Goal: Information Seeking & Learning: Learn about a topic

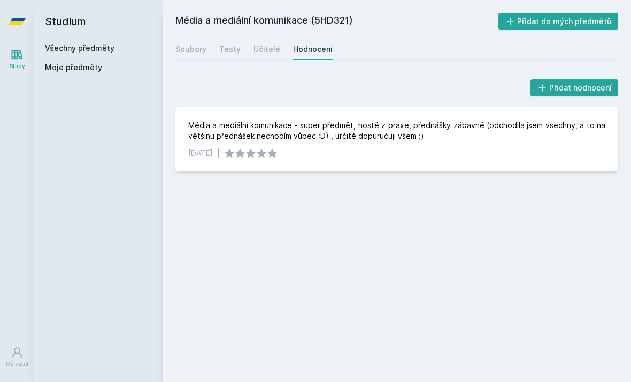
click at [78, 45] on link "Všechny předměty" at bounding box center [80, 47] width 70 height 9
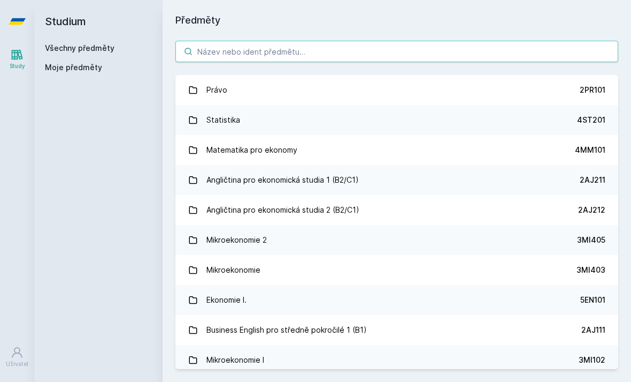
click at [245, 53] on input "search" at bounding box center [397, 51] width 443 height 21
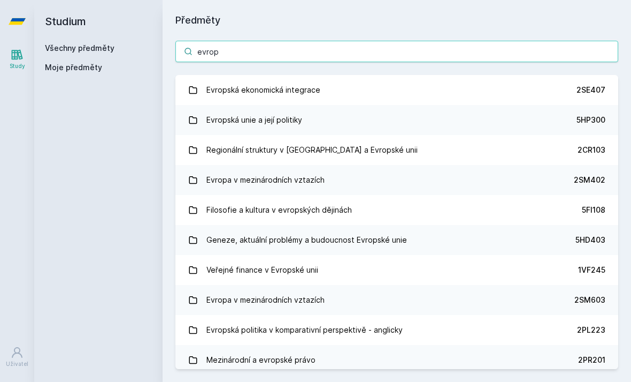
type input "evrops"
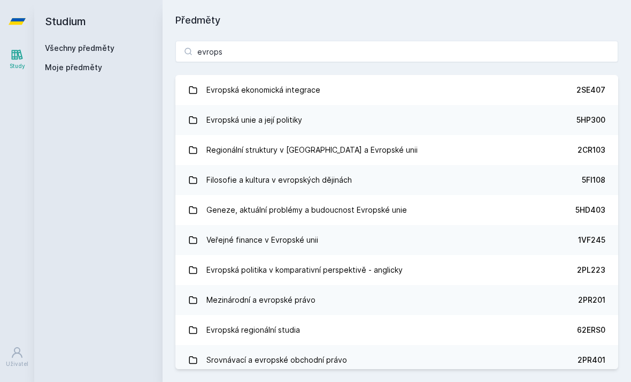
click at [326, 117] on link "Evropská unie a její politiky 5HP300" at bounding box center [397, 120] width 443 height 30
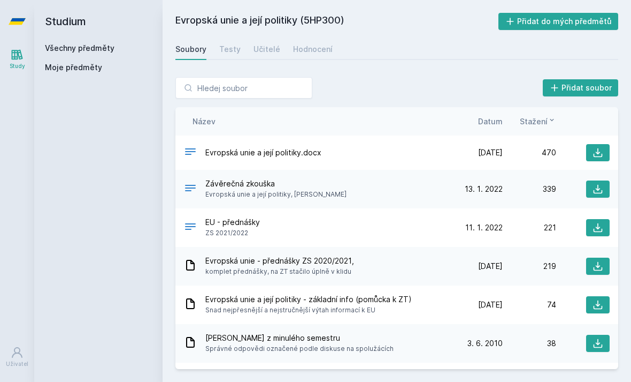
click at [220, 47] on div "Testy" at bounding box center [229, 49] width 21 height 11
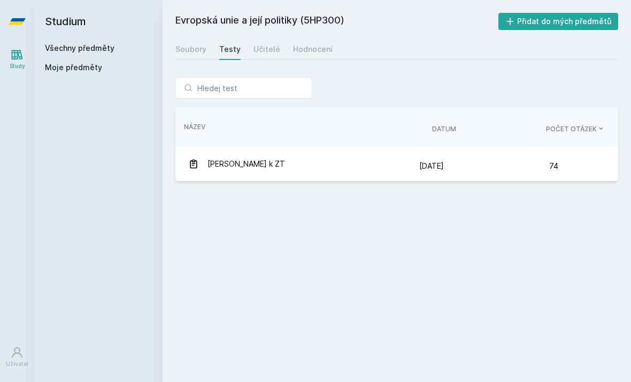
click at [257, 47] on div "Učitelé" at bounding box center [267, 49] width 27 height 11
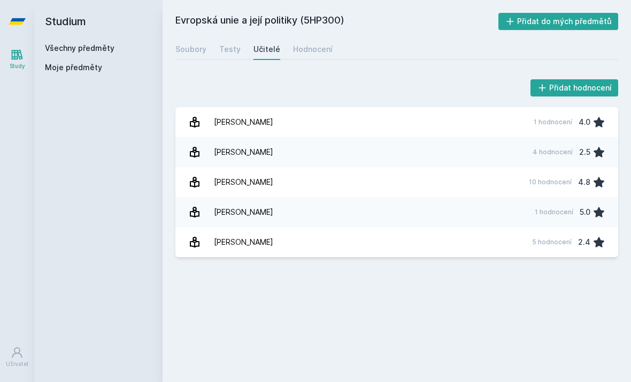
click at [310, 49] on div "Hodnocení" at bounding box center [313, 49] width 40 height 11
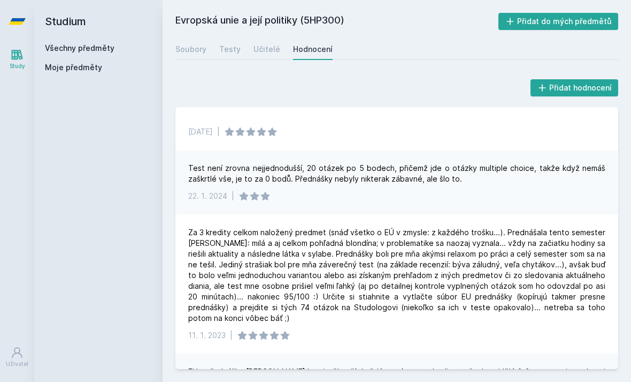
click at [185, 47] on div "Soubory" at bounding box center [191, 49] width 31 height 11
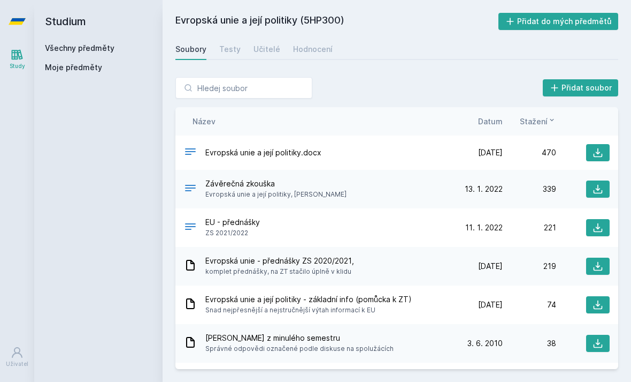
click at [309, 40] on link "Hodnocení" at bounding box center [313, 49] width 40 height 21
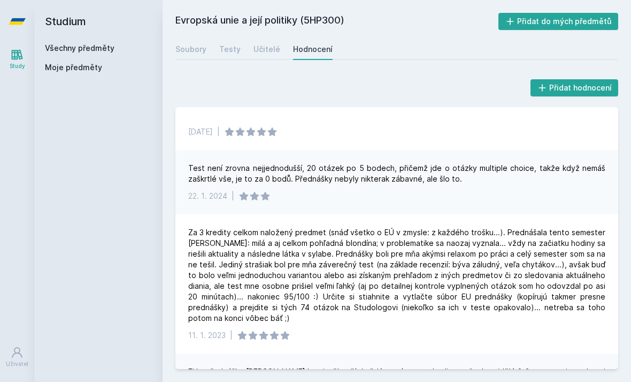
click at [119, 0] on h2 "Studium" at bounding box center [98, 21] width 107 height 43
click at [95, 51] on link "Všechny předměty" at bounding box center [80, 47] width 70 height 9
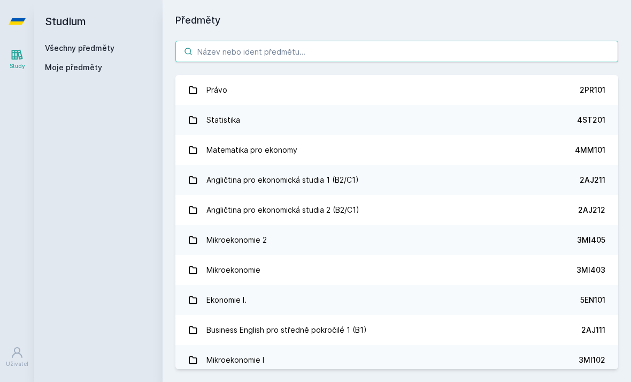
click at [328, 51] on input "search" at bounding box center [397, 51] width 443 height 21
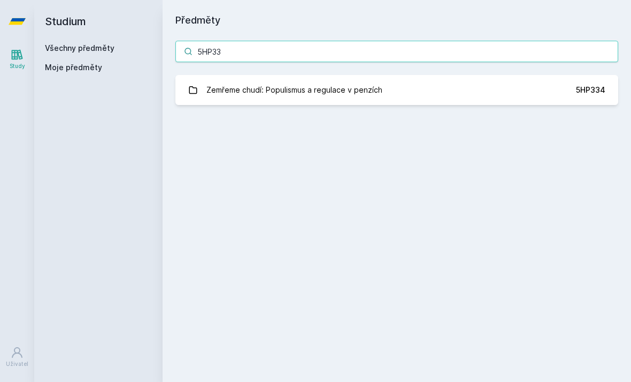
click at [313, 52] on input "5HP33" at bounding box center [397, 51] width 443 height 21
type input "5HD321"
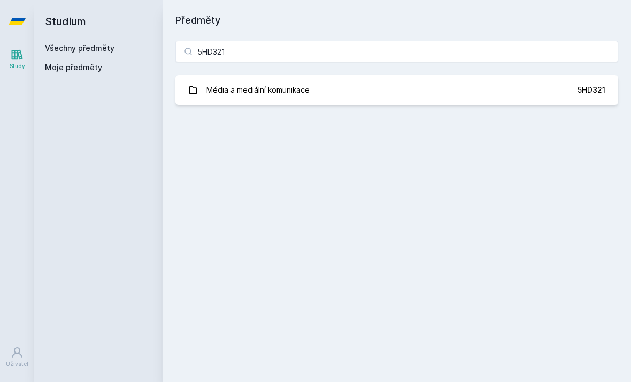
click at [306, 94] on div "Média a mediální komunikace" at bounding box center [258, 89] width 103 height 21
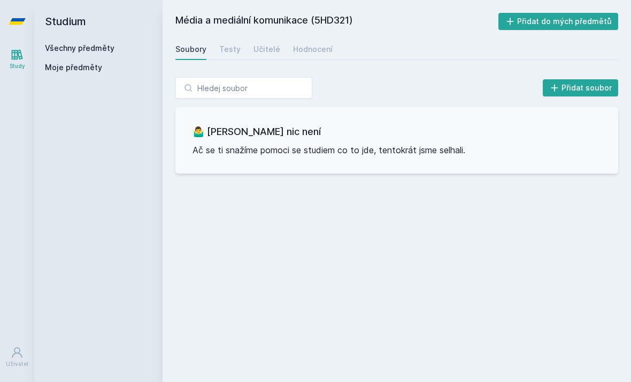
click at [224, 50] on div "Testy" at bounding box center [229, 49] width 21 height 11
click at [265, 47] on div "Učitelé" at bounding box center [267, 49] width 27 height 11
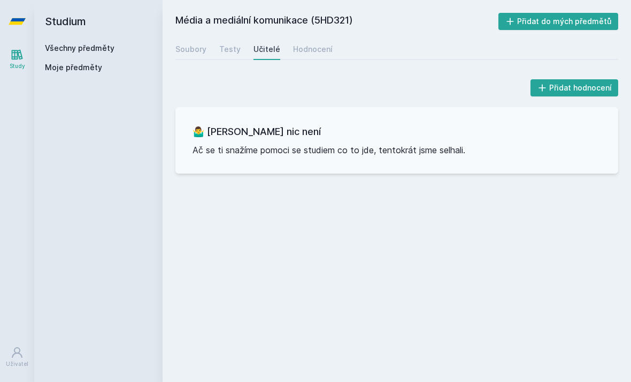
click at [317, 43] on link "Hodnocení" at bounding box center [313, 49] width 40 height 21
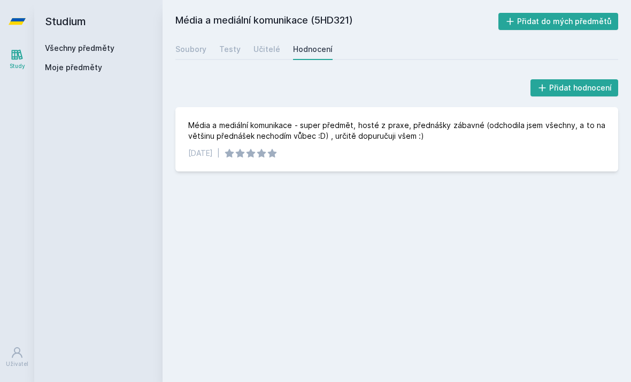
click at [82, 49] on link "Všechny předměty" at bounding box center [80, 47] width 70 height 9
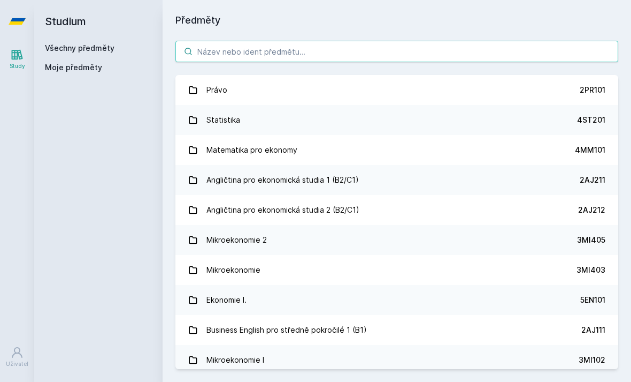
click at [300, 50] on input "search" at bounding box center [397, 51] width 443 height 21
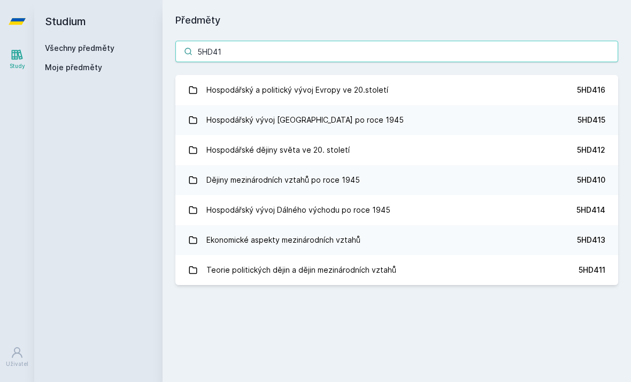
type input "5HD416"
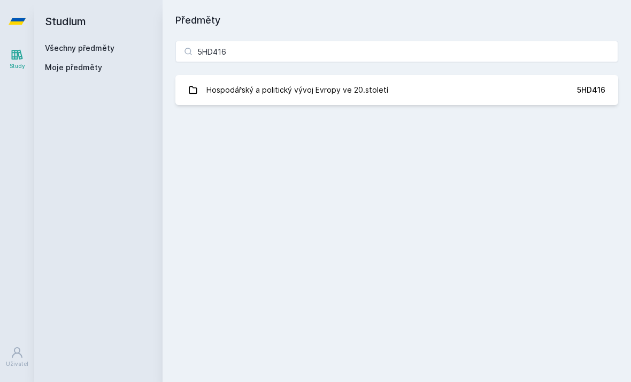
click at [480, 85] on link "Hospodářský a politický vývoj Evropy ve 20.století 5HD416" at bounding box center [397, 90] width 443 height 30
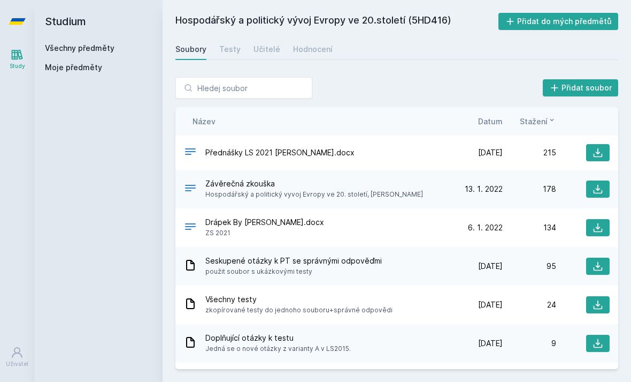
click at [593, 155] on icon at bounding box center [598, 152] width 11 height 11
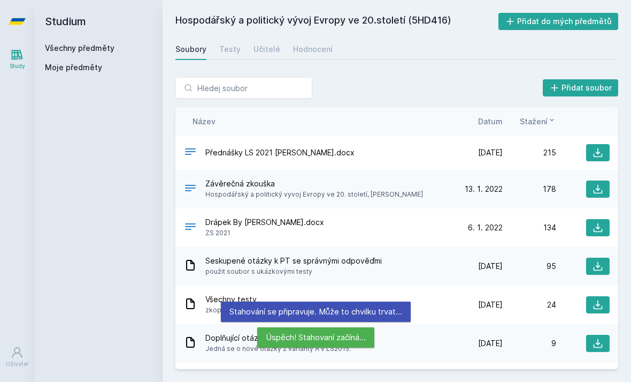
click at [591, 234] on button at bounding box center [598, 227] width 24 height 17
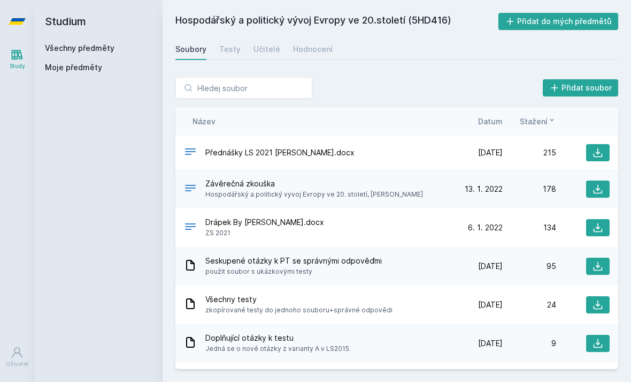
click at [62, 39] on h2 "Studium" at bounding box center [98, 21] width 107 height 43
click at [77, 41] on h2 "Studium" at bounding box center [98, 21] width 107 height 43
click at [72, 45] on link "Všechny předměty" at bounding box center [80, 47] width 70 height 9
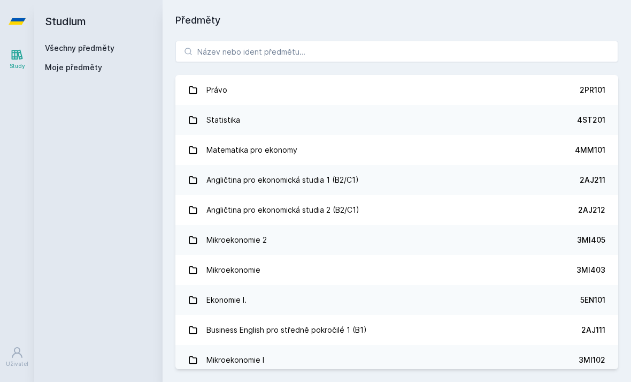
click at [60, 44] on link "Všechny předměty" at bounding box center [80, 47] width 70 height 9
click at [341, 54] on input "search" at bounding box center [397, 51] width 443 height 21
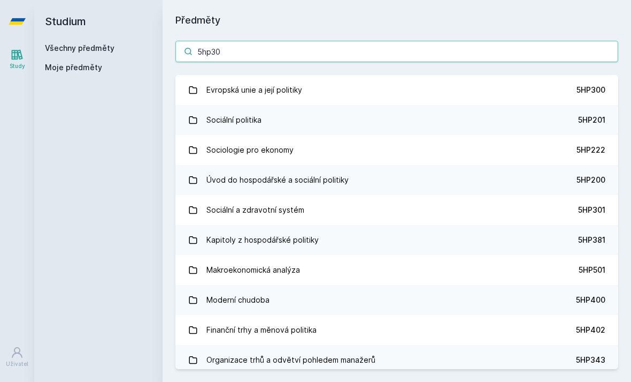
type input "5hp300"
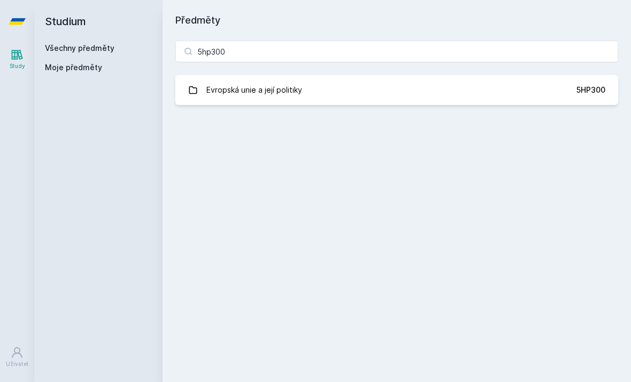
click at [209, 79] on div "Evropská unie a její politiky" at bounding box center [255, 89] width 96 height 21
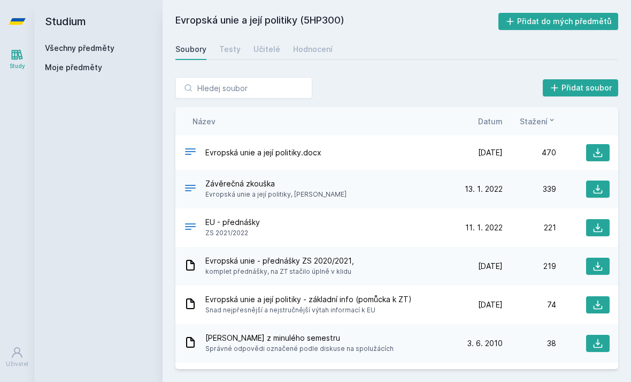
click at [593, 158] on button at bounding box center [598, 152] width 24 height 17
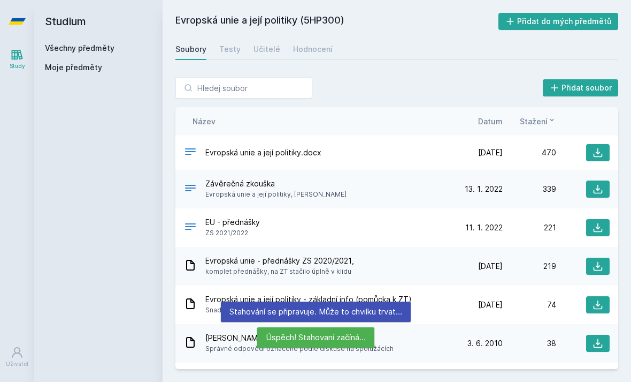
click at [597, 227] on icon at bounding box center [598, 227] width 9 height 9
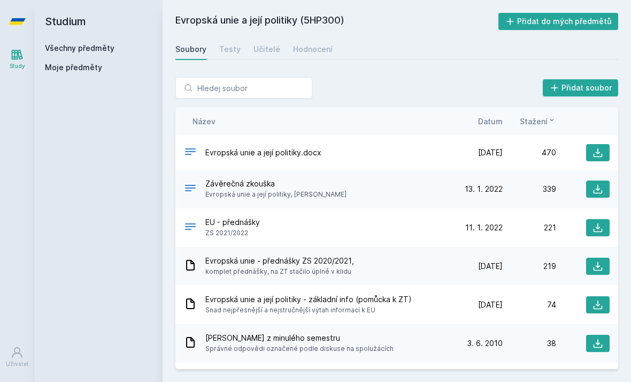
click at [72, 38] on h2 "Studium" at bounding box center [98, 21] width 107 height 43
click at [70, 52] on link "Všechny předměty" at bounding box center [80, 47] width 70 height 9
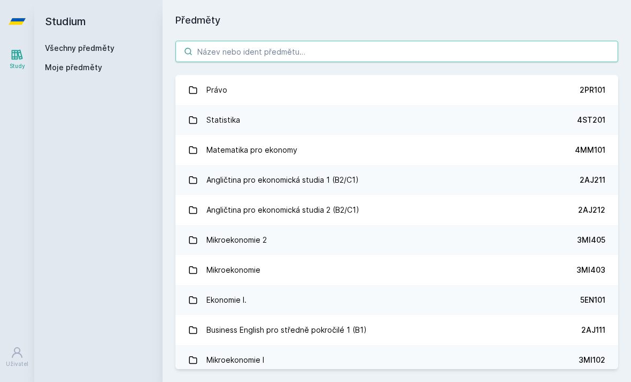
click at [212, 51] on input "search" at bounding box center [397, 51] width 443 height 21
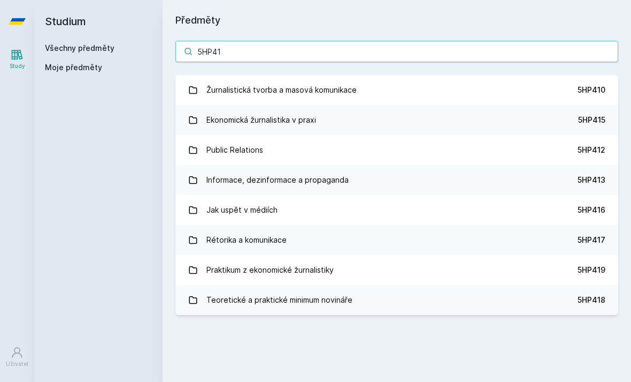
type input "5HP416"
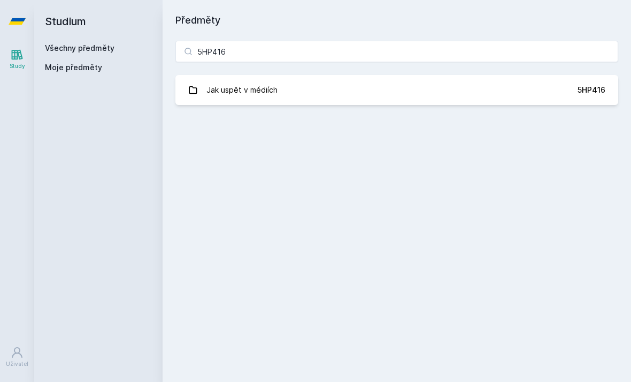
click at [432, 89] on link "Jak uspět v médiích 5HP416" at bounding box center [397, 90] width 443 height 30
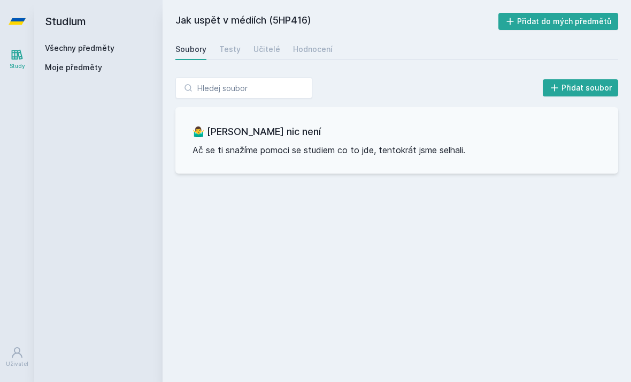
click at [225, 45] on div "Testy" at bounding box center [229, 49] width 21 height 11
click at [260, 47] on div "Učitelé" at bounding box center [267, 49] width 27 height 11
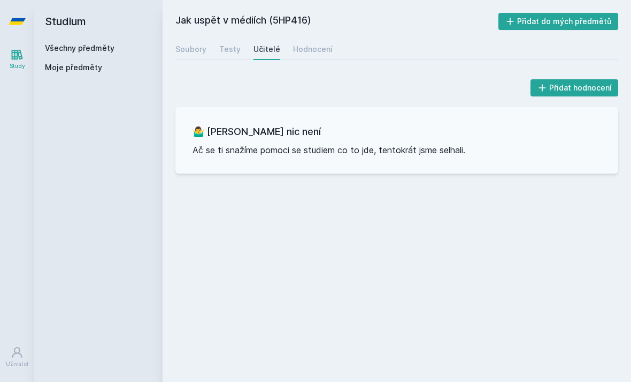
click at [316, 55] on link "Hodnocení" at bounding box center [313, 49] width 40 height 21
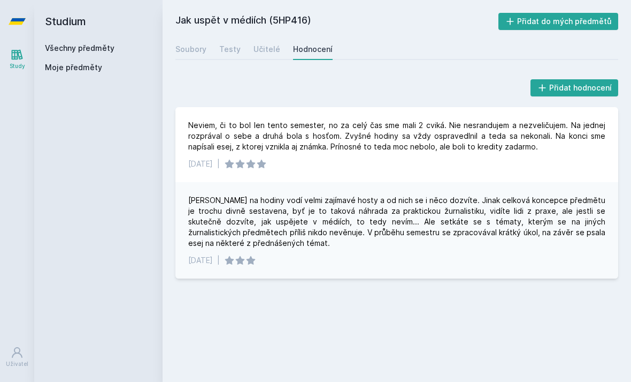
click at [64, 41] on h2 "Studium" at bounding box center [98, 21] width 107 height 43
click at [66, 41] on h2 "Studium" at bounding box center [98, 21] width 107 height 43
click at [60, 41] on h2 "Studium" at bounding box center [98, 21] width 107 height 43
click at [56, 44] on link "Všechny předměty" at bounding box center [80, 47] width 70 height 9
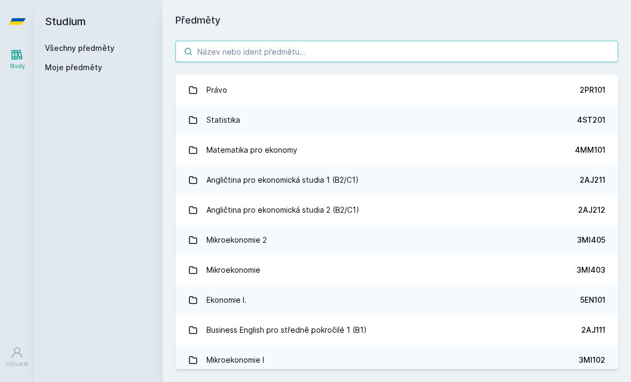
click at [329, 44] on input "search" at bounding box center [397, 51] width 443 height 21
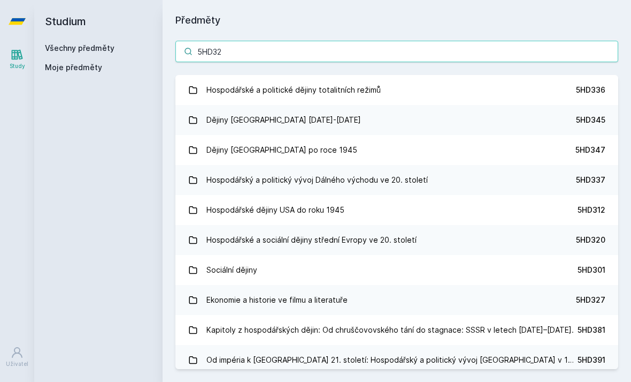
type input "5HD321"
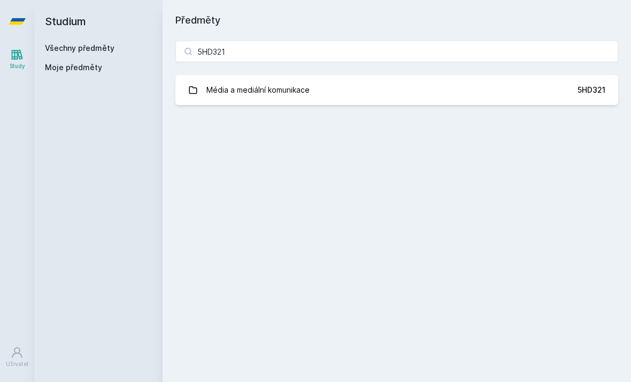
click at [486, 90] on link "Média a mediální komunikace 5HD321" at bounding box center [397, 90] width 443 height 30
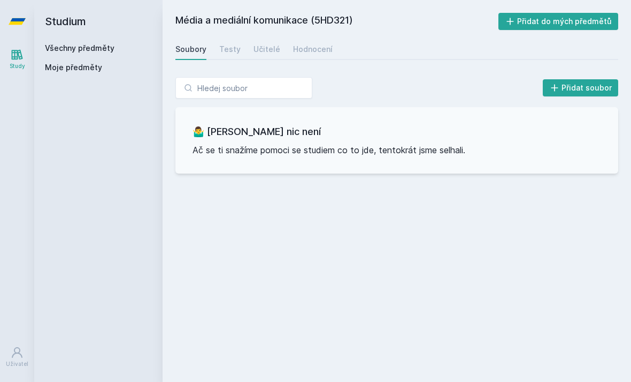
click at [222, 41] on link "Testy" at bounding box center [229, 49] width 21 height 21
click at [261, 53] on div "Učitelé" at bounding box center [267, 49] width 27 height 11
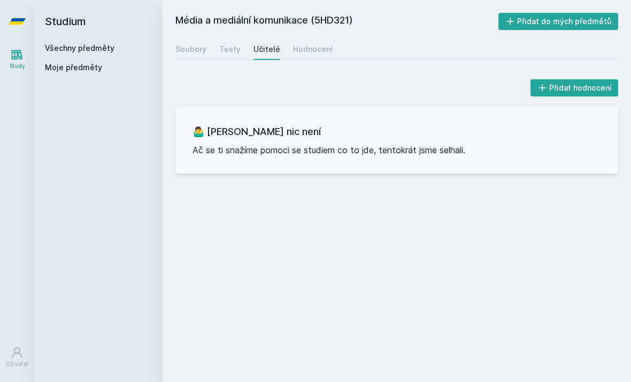
click at [307, 57] on link "Hodnocení" at bounding box center [313, 49] width 40 height 21
